Goal: Information Seeking & Learning: Learn about a topic

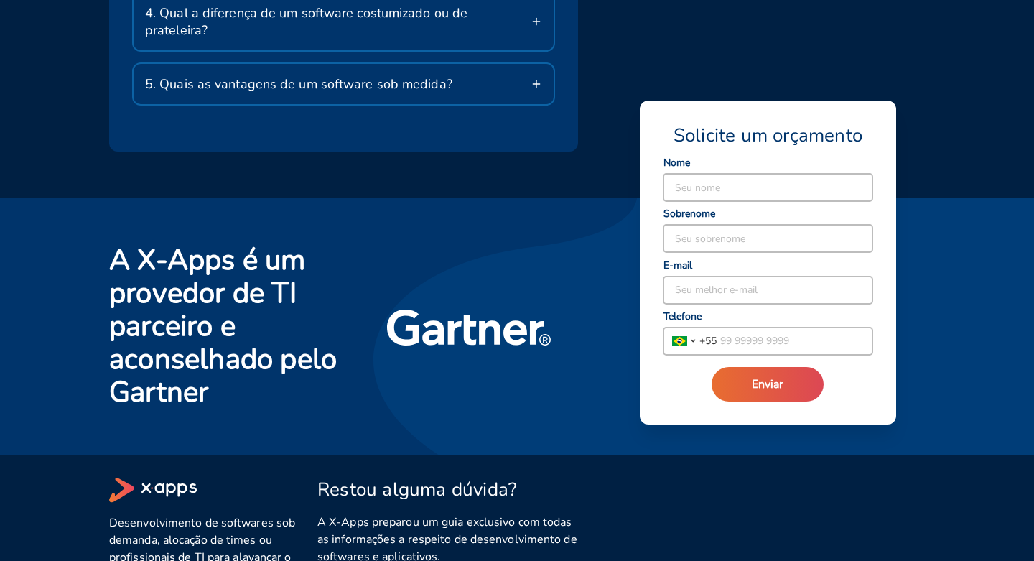
scroll to position [2366, 0]
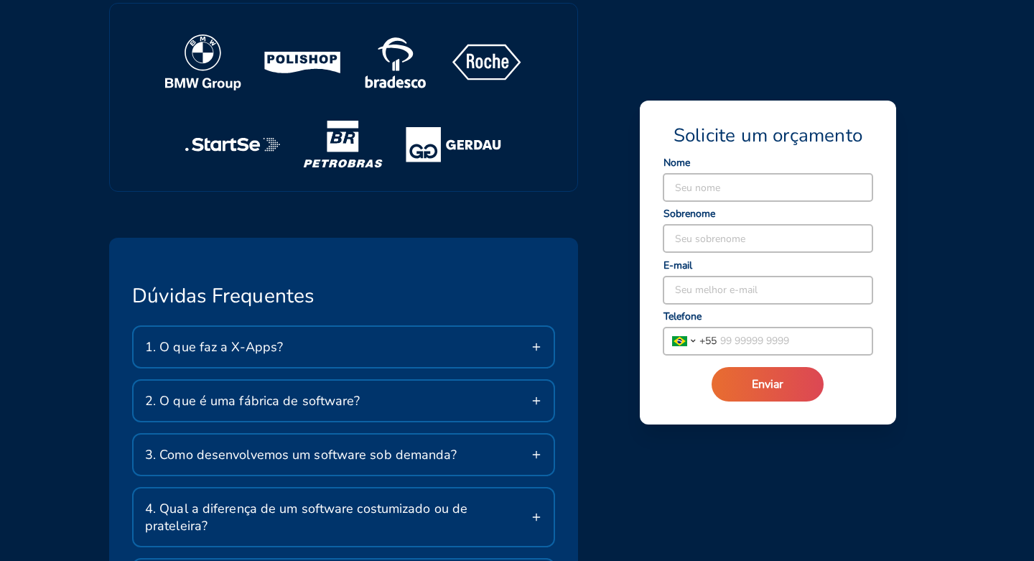
click at [343, 327] on div "1. O que faz a X-Apps?" at bounding box center [344, 347] width 420 height 40
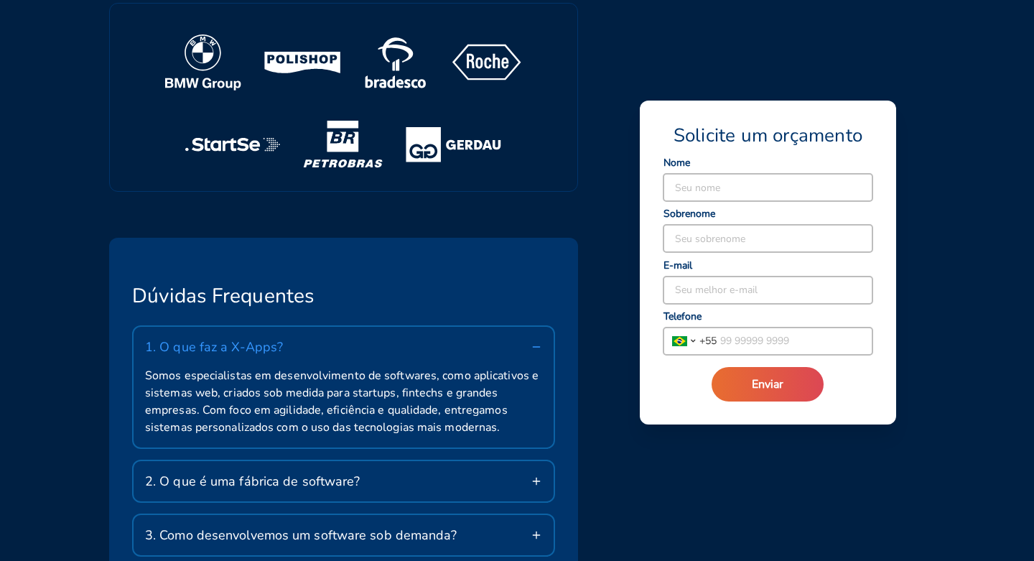
click at [343, 327] on div "1. O que faz a X-Apps?" at bounding box center [344, 347] width 420 height 40
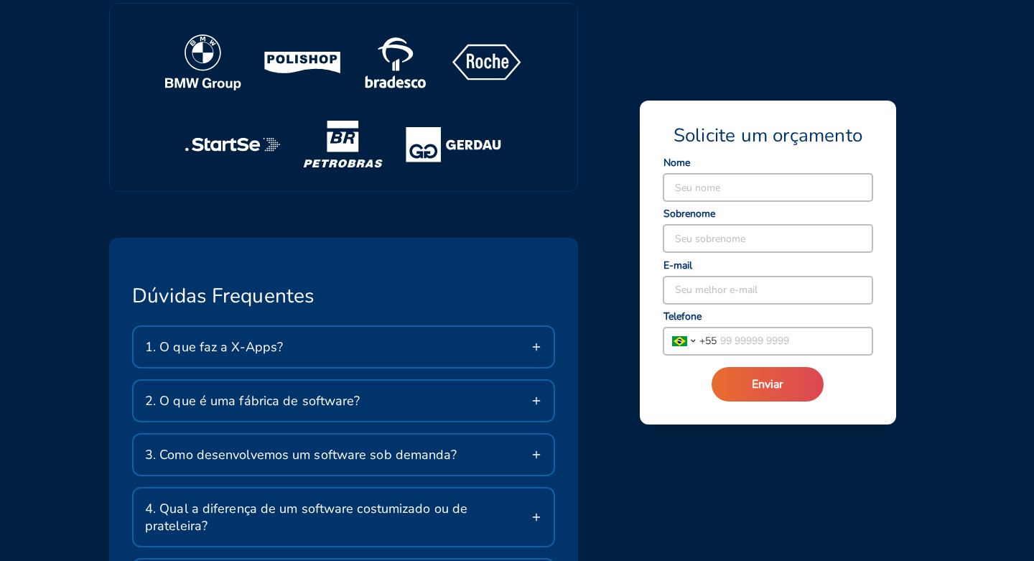
click at [391, 381] on div "2. O que é uma fábrica de software?" at bounding box center [344, 401] width 420 height 40
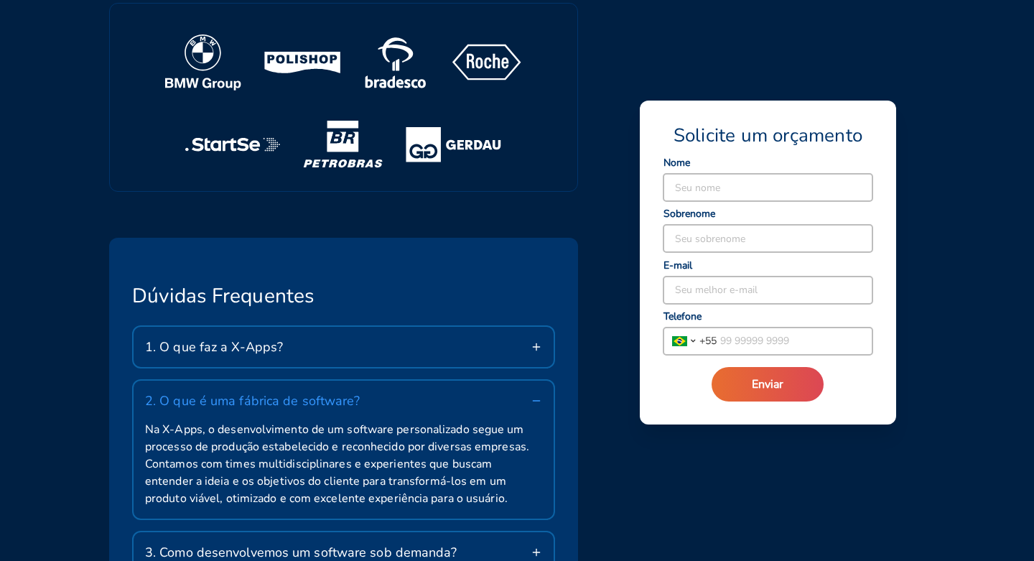
click at [433, 381] on div "2. O que é uma fábrica de software?" at bounding box center [344, 401] width 420 height 40
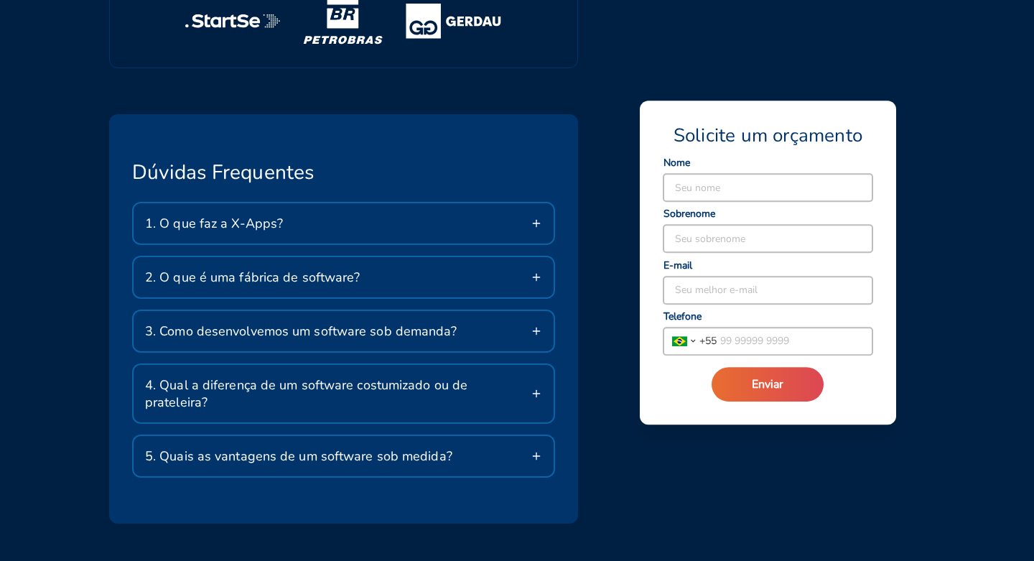
scroll to position [2564, 0]
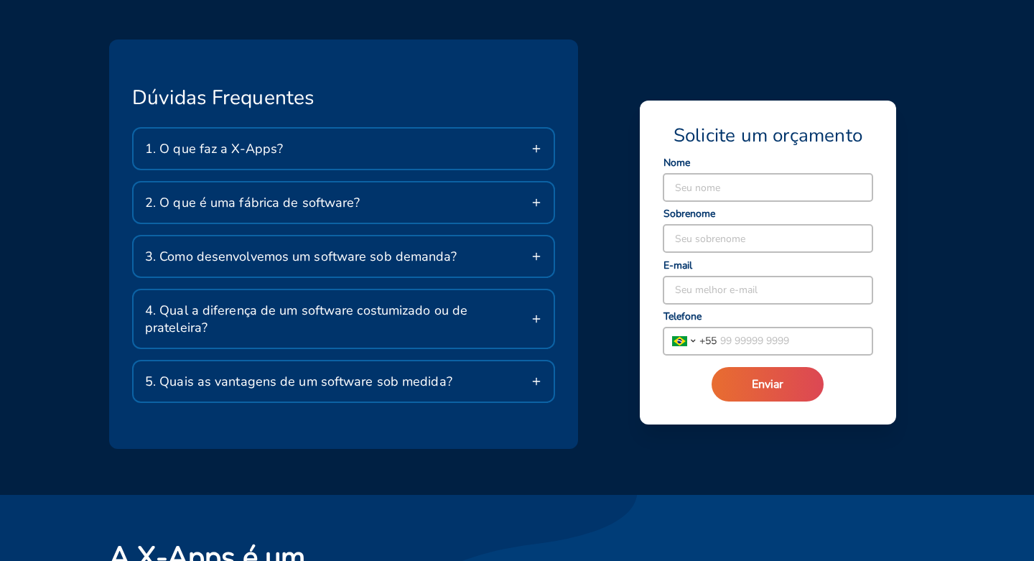
click at [419, 373] on span "5. Quais as vantagens de um software sob medida?" at bounding box center [298, 381] width 307 height 17
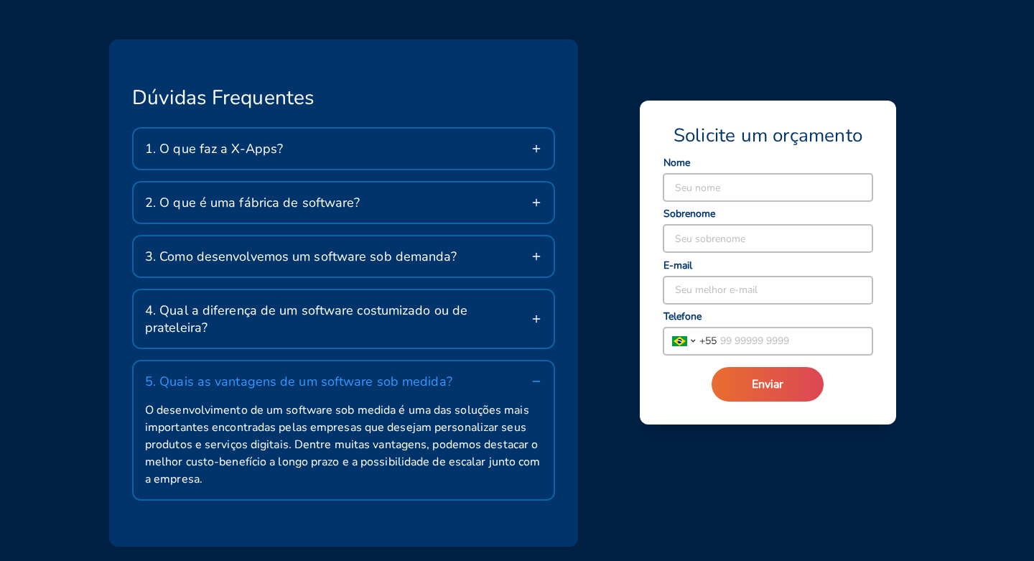
click at [460, 361] on div "5. Quais as vantagens de um software sob medida?" at bounding box center [344, 381] width 420 height 40
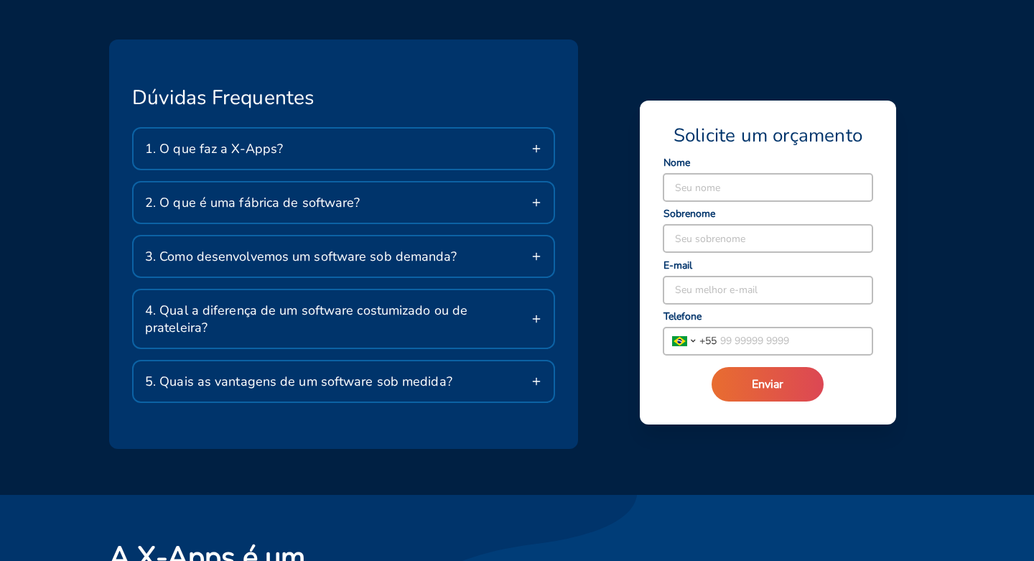
scroll to position [1672, 0]
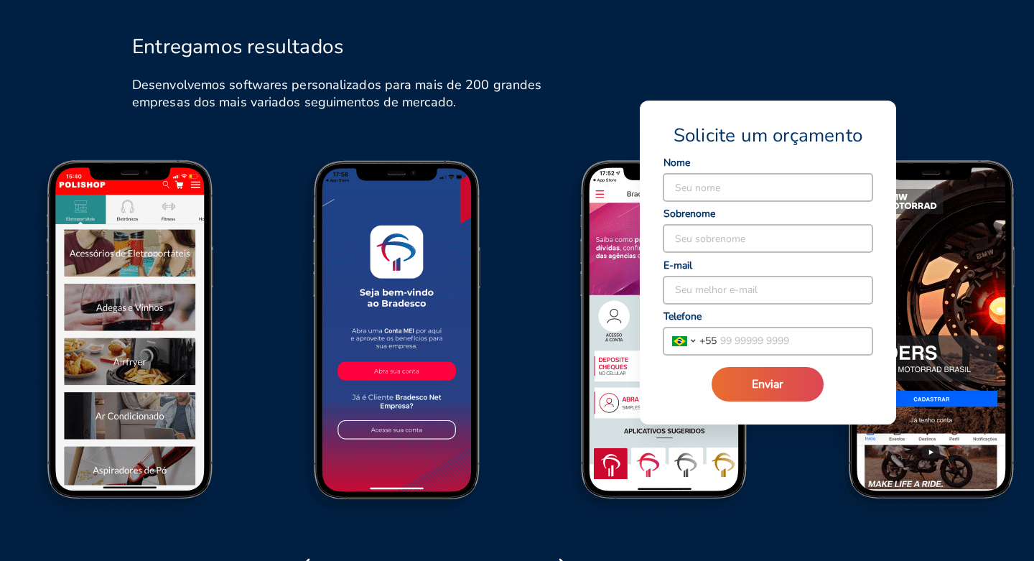
drag, startPoint x: 473, startPoint y: 299, endPoint x: 47, endPoint y: 315, distance: 425.5
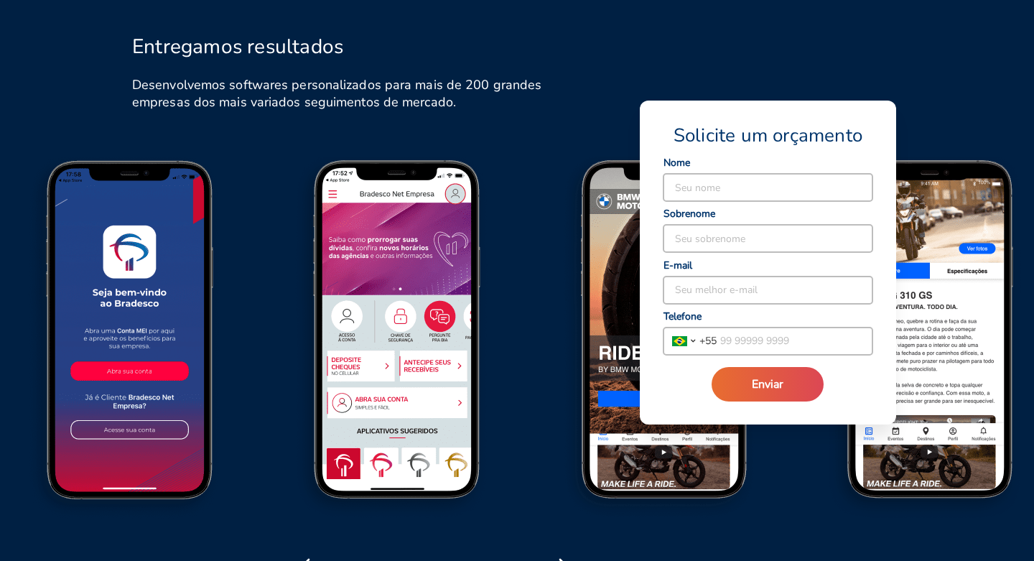
drag, startPoint x: 406, startPoint y: 298, endPoint x: 264, endPoint y: 320, distance: 143.8
click at [267, 312] on img at bounding box center [133, 342] width 267 height 371
click at [570, 554] on icon "button" at bounding box center [563, 565] width 23 height 23
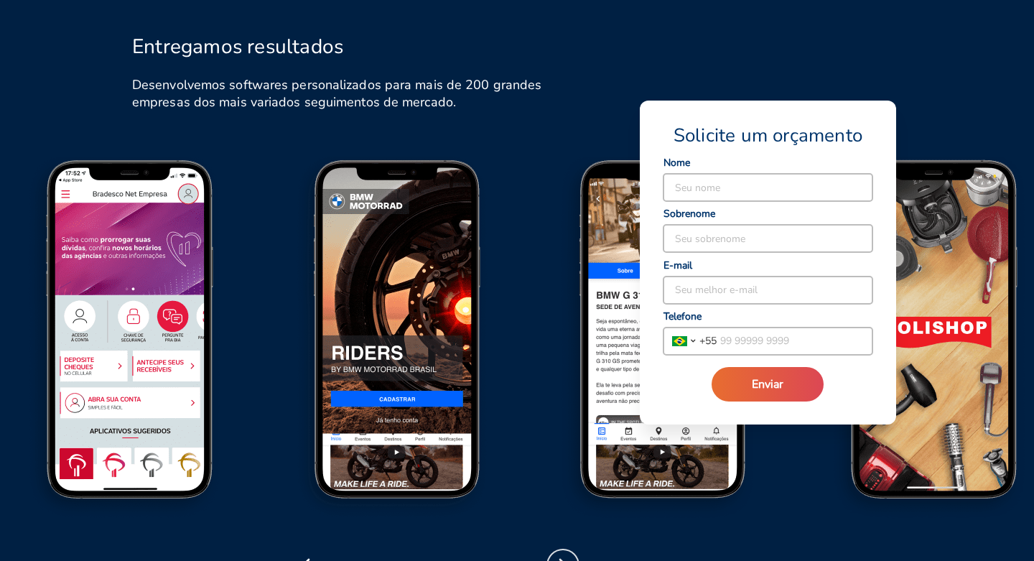
click at [570, 554] on icon "button" at bounding box center [563, 565] width 23 height 23
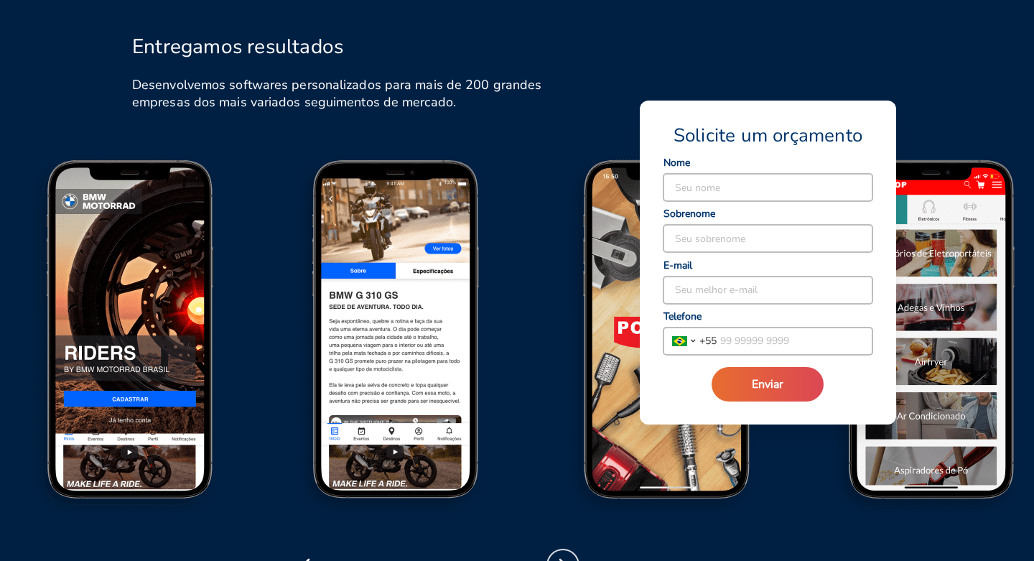
click at [570, 554] on icon "button" at bounding box center [563, 565] width 23 height 23
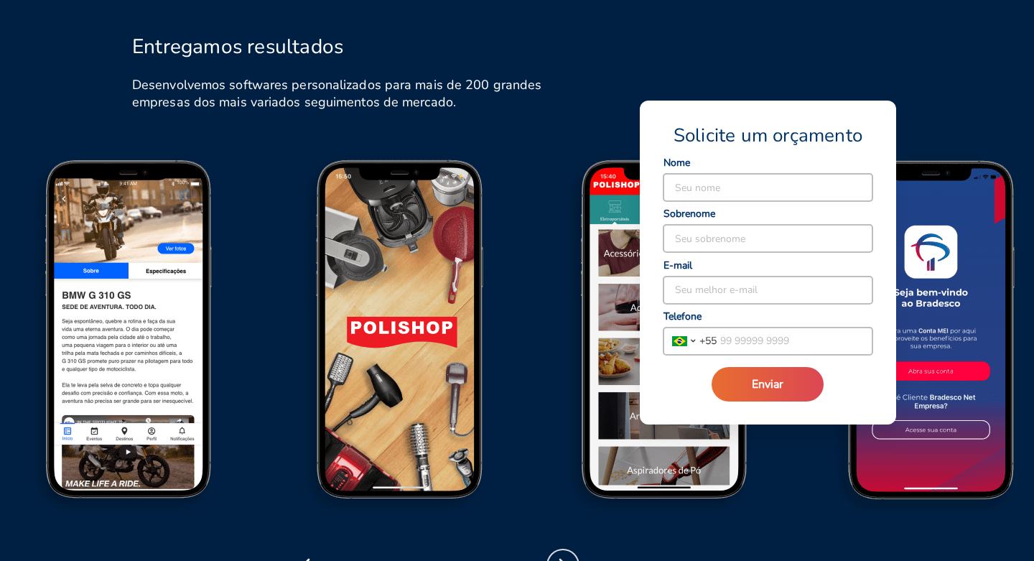
click at [570, 554] on icon "button" at bounding box center [563, 565] width 23 height 23
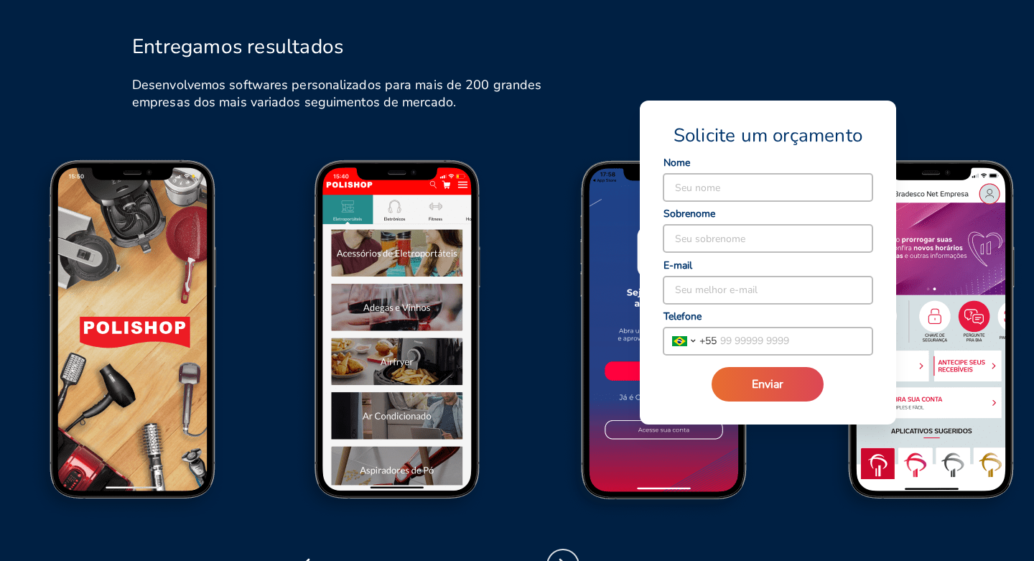
click at [569, 554] on icon "button" at bounding box center [563, 565] width 23 height 23
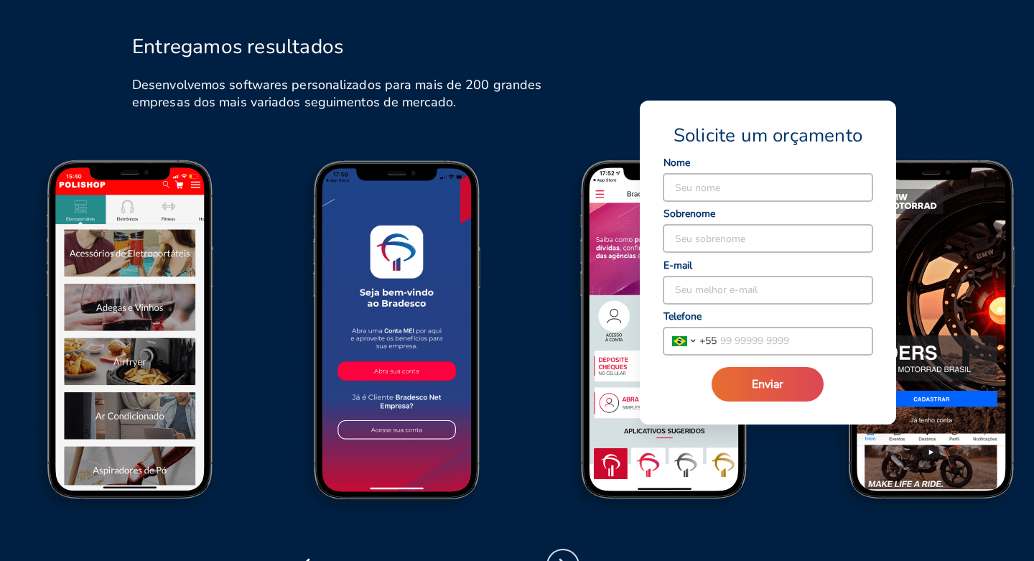
click at [568, 554] on icon "button" at bounding box center [563, 565] width 23 height 23
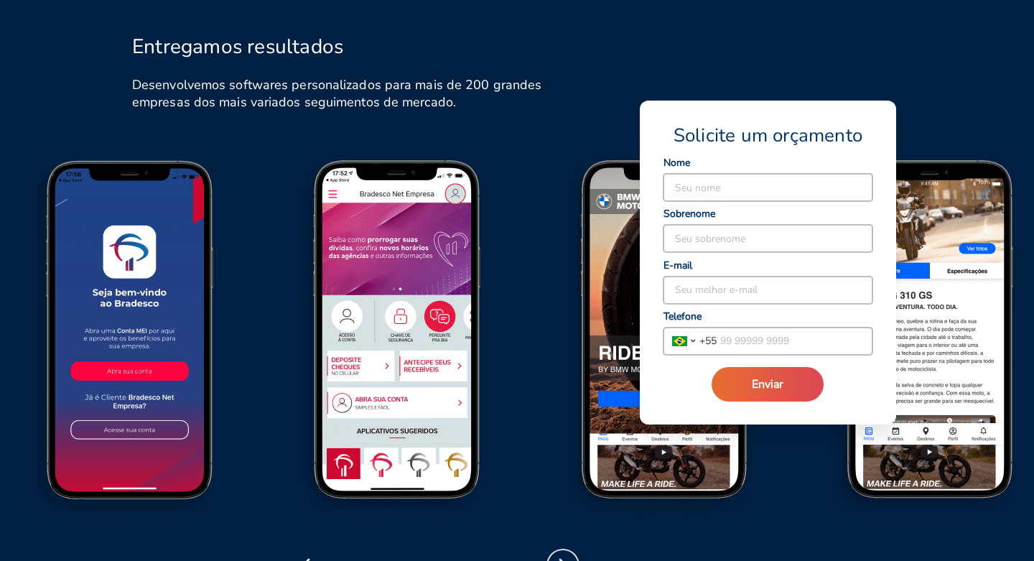
click at [568, 554] on icon "button" at bounding box center [563, 565] width 23 height 23
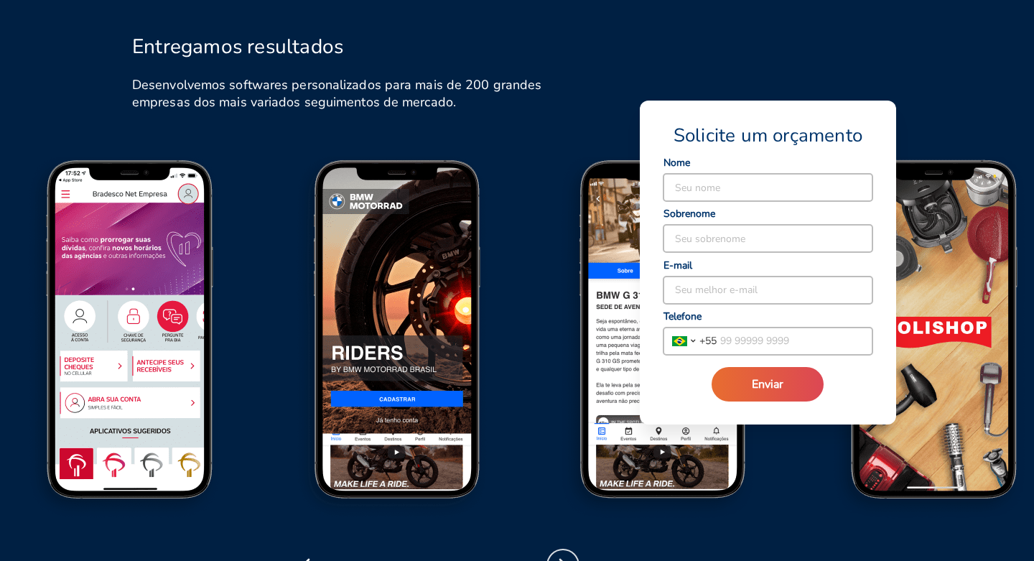
click at [568, 554] on icon "button" at bounding box center [563, 565] width 23 height 23
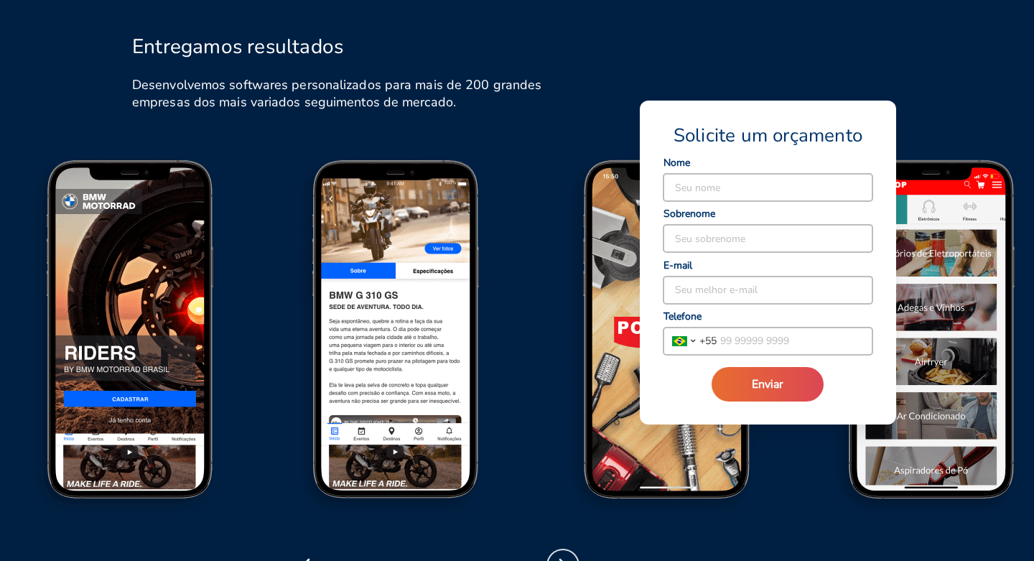
click at [568, 554] on icon "button" at bounding box center [563, 565] width 23 height 23
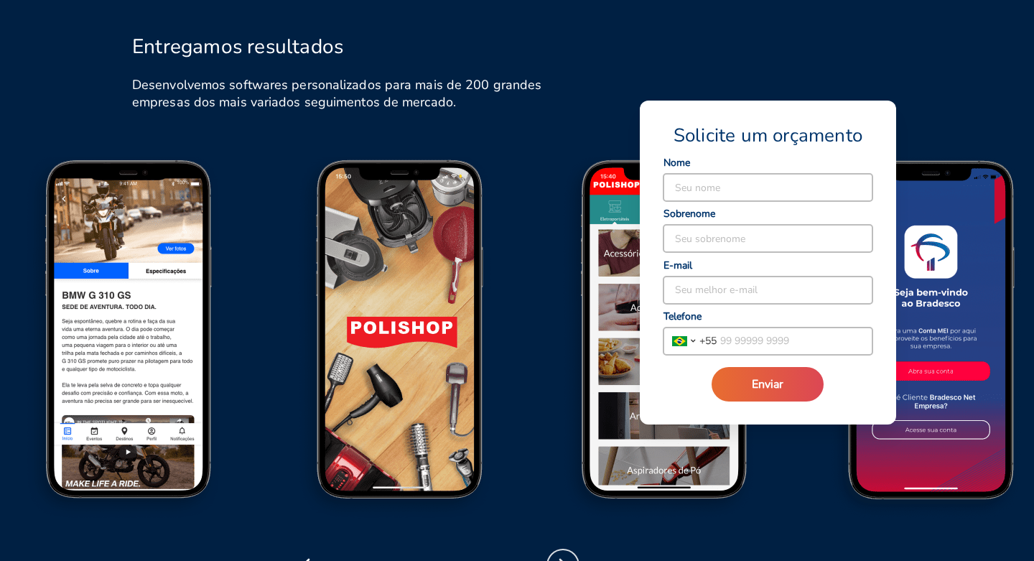
click at [568, 554] on icon "button" at bounding box center [563, 565] width 23 height 23
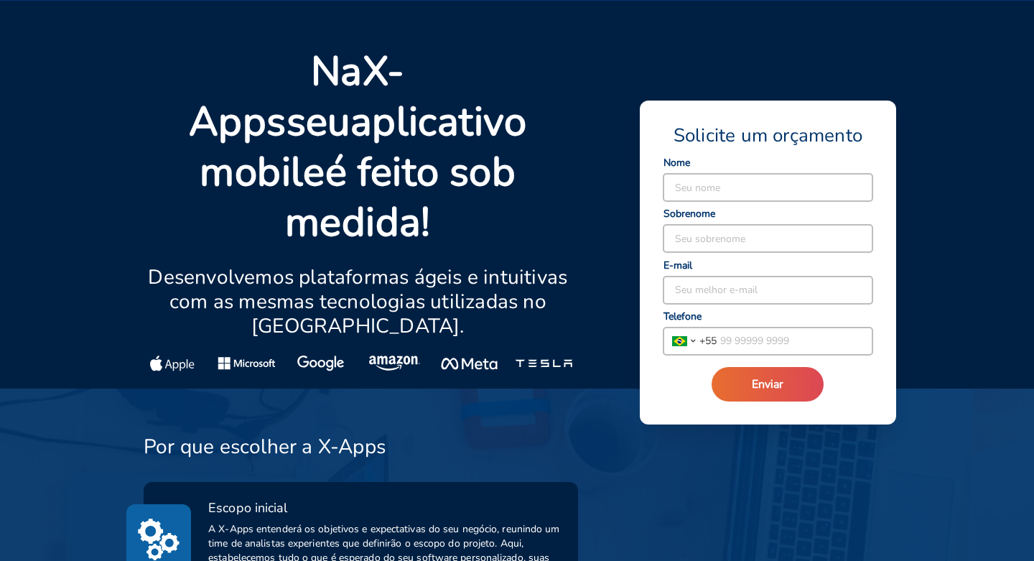
scroll to position [0, 0]
